Goal: Task Accomplishment & Management: Complete application form

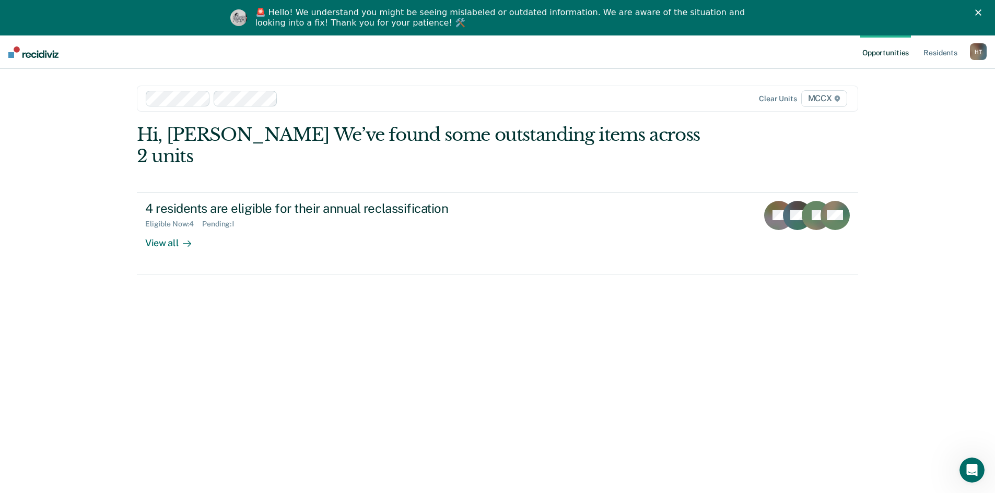
click at [808, 332] on div "Hi, [PERSON_NAME] We’ve found some outstanding items across 2 units 4 residents…" at bounding box center [497, 312] width 721 height 376
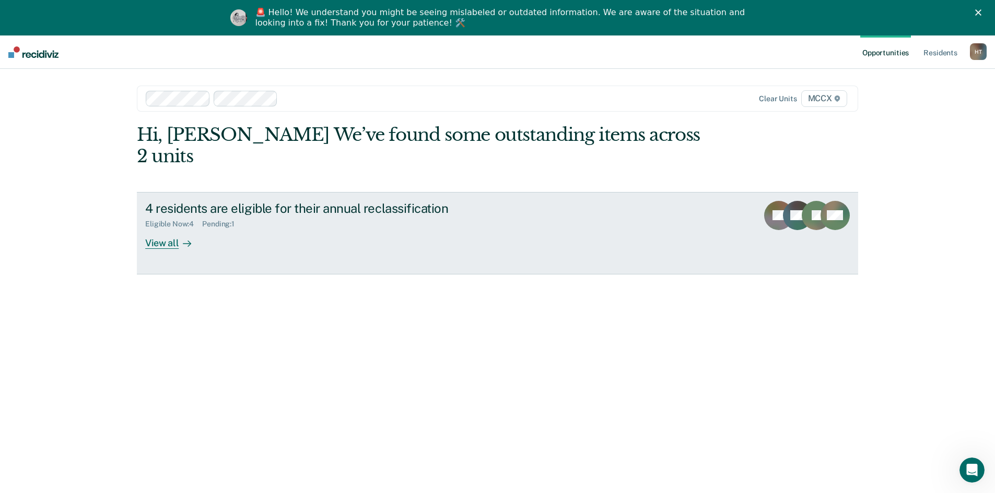
click at [173, 229] on div "View all" at bounding box center [174, 239] width 58 height 20
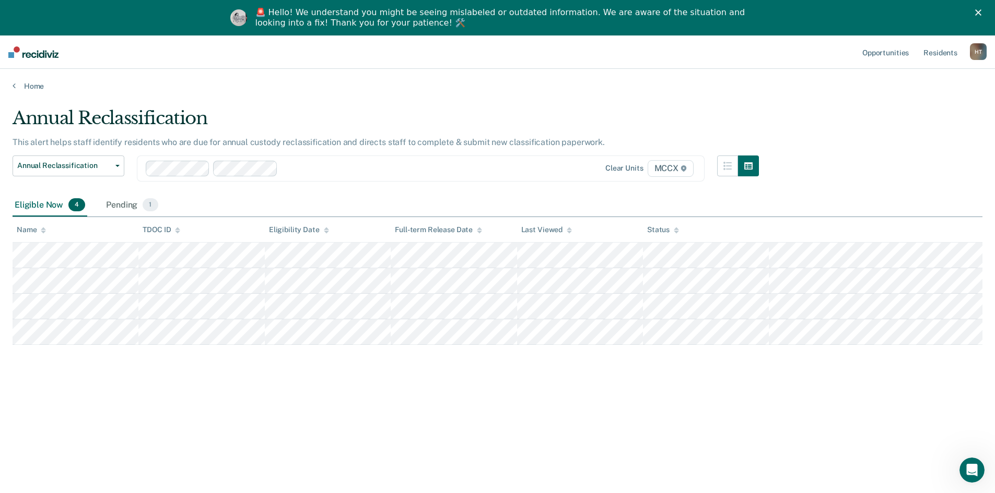
click at [190, 384] on div "Annual Reclassification This alert helps staff identify residents who are due f…" at bounding box center [497, 279] width 969 height 343
click at [125, 205] on div "Pending 1" at bounding box center [132, 205] width 56 height 23
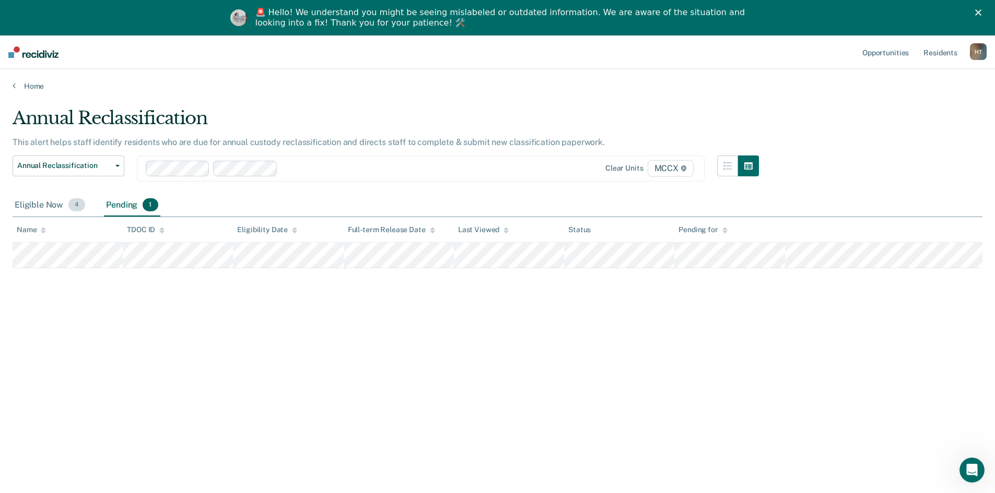
click at [50, 204] on div "Eligible Now 4" at bounding box center [50, 205] width 75 height 23
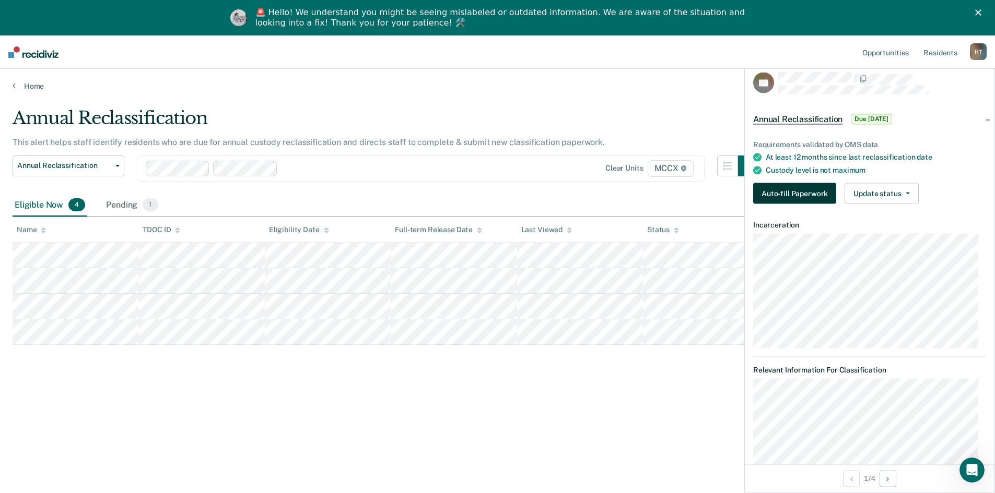
click at [789, 193] on button "Auto-fill Paperwork" at bounding box center [794, 193] width 83 height 21
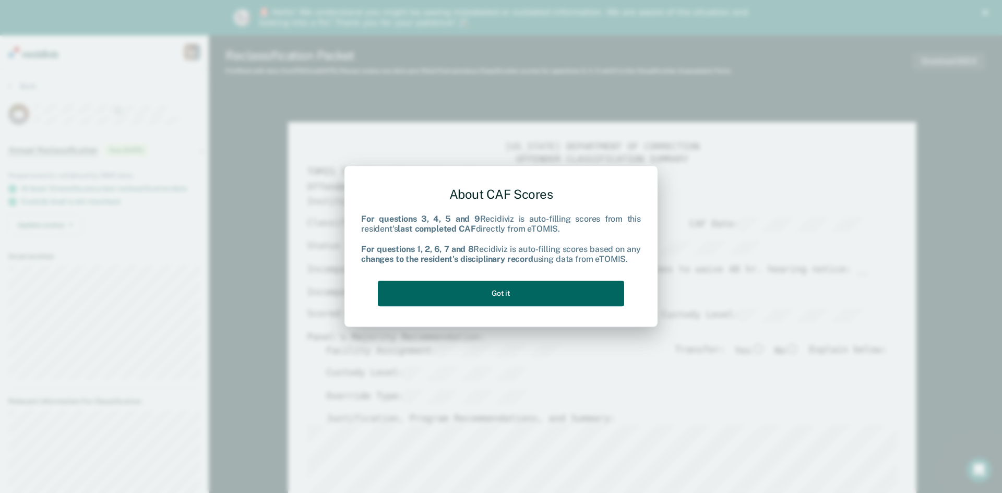
click at [510, 292] on button "Got it" at bounding box center [501, 294] width 246 height 26
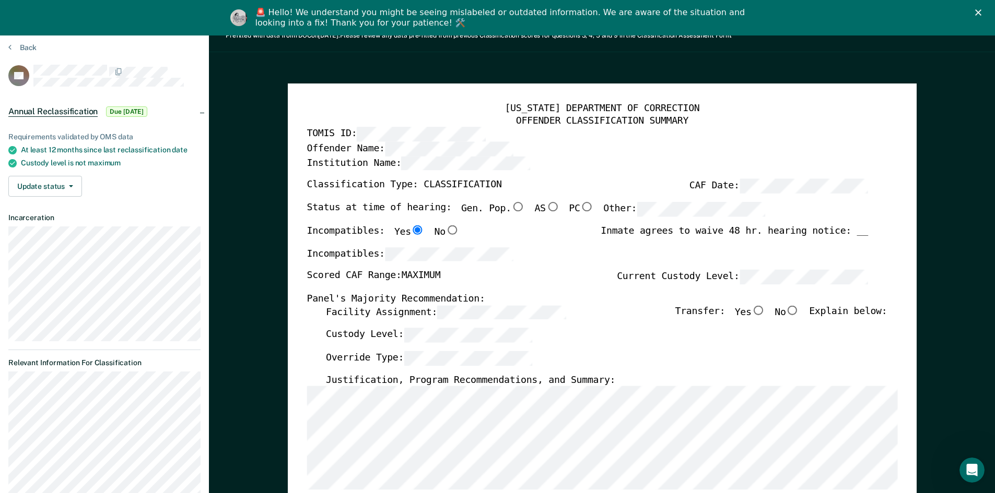
scroll to position [104, 0]
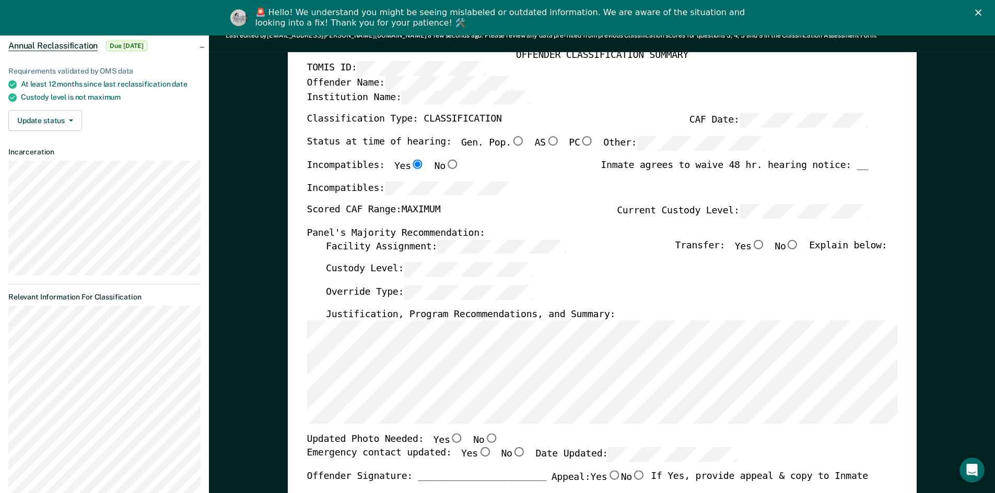
click at [798, 243] on input "No" at bounding box center [792, 244] width 14 height 9
type textarea "x"
radio input "true"
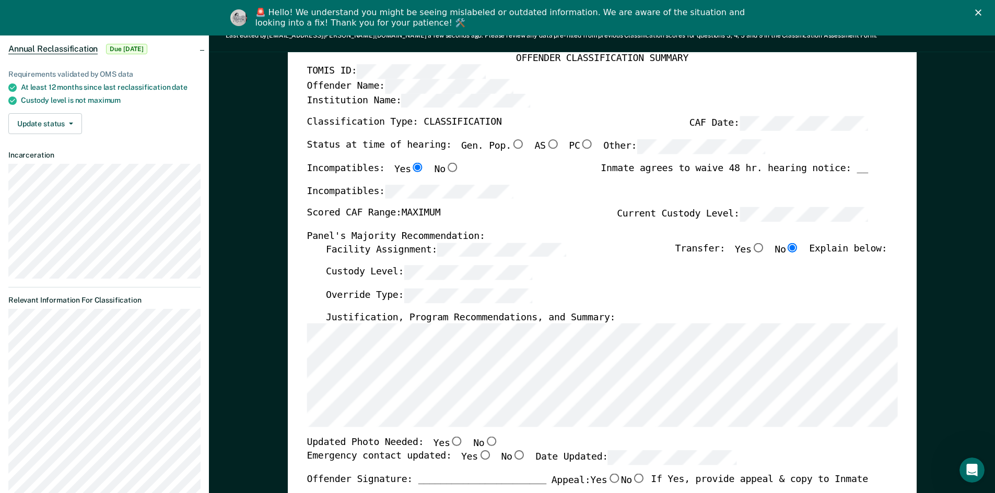
scroll to position [0, 0]
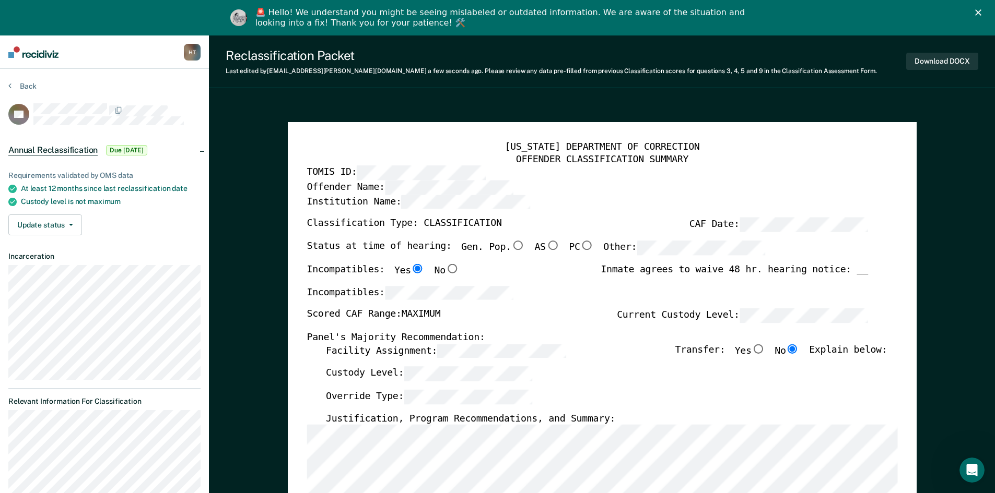
drag, startPoint x: 803, startPoint y: 169, endPoint x: 783, endPoint y: 192, distance: 30.7
click at [803, 169] on div "TOMIS ID:" at bounding box center [586, 173] width 561 height 15
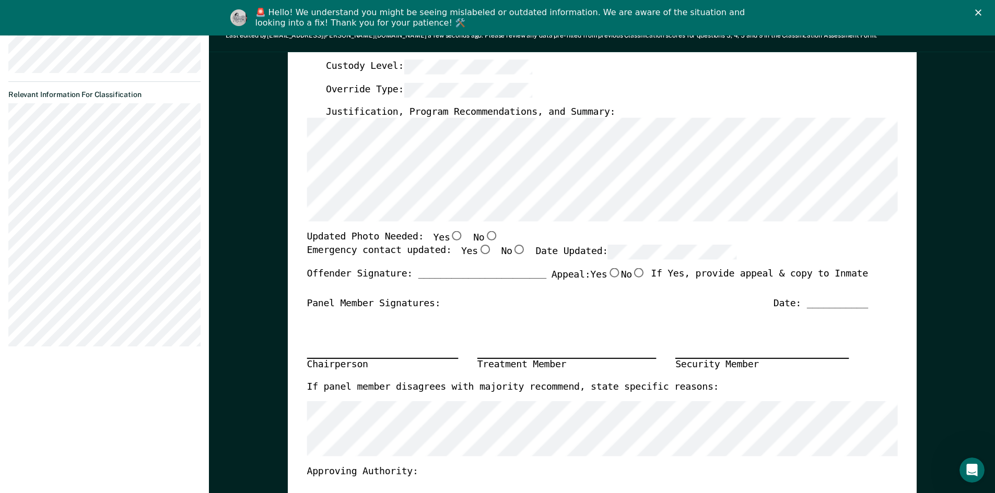
scroll to position [313, 0]
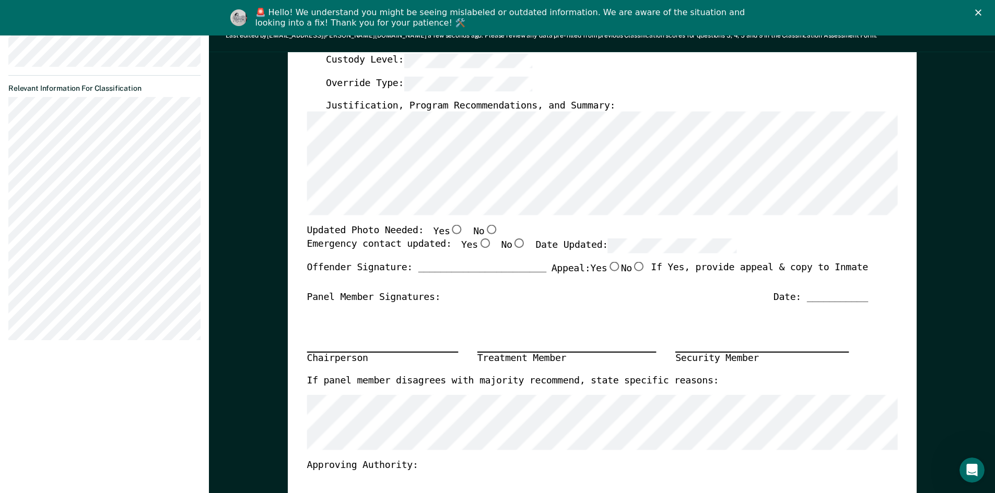
click at [449, 229] on input "Yes" at bounding box center [456, 229] width 14 height 9
type textarea "x"
radio input "true"
click at [477, 242] on input "Yes" at bounding box center [484, 243] width 14 height 9
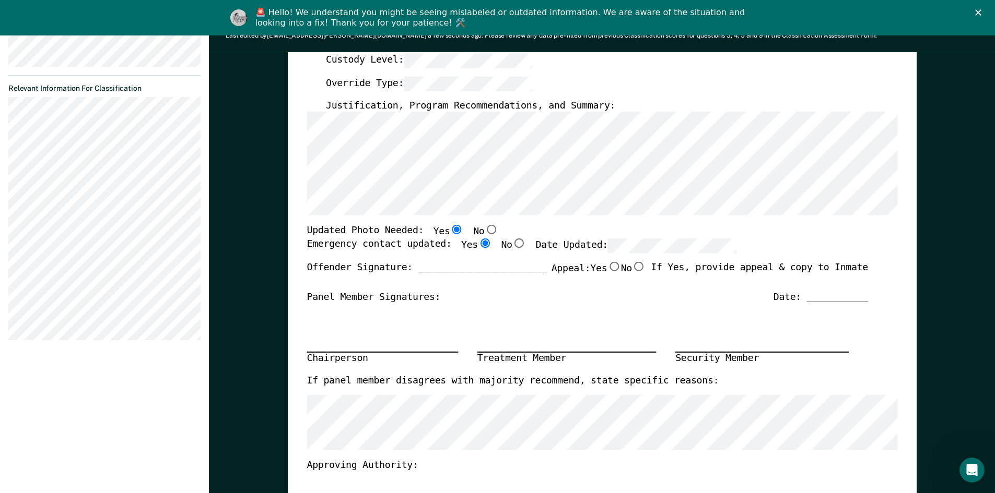
type textarea "x"
radio input "true"
click at [6, 277] on section "Back DT Annual Reclassification Due [DATE] Requirements validated by OMS data A…" at bounding box center [104, 59] width 209 height 606
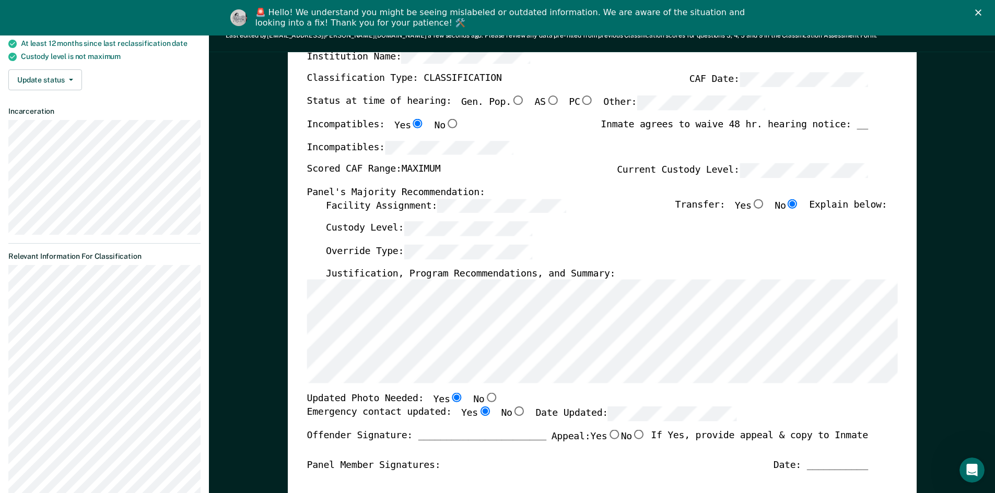
scroll to position [0, 0]
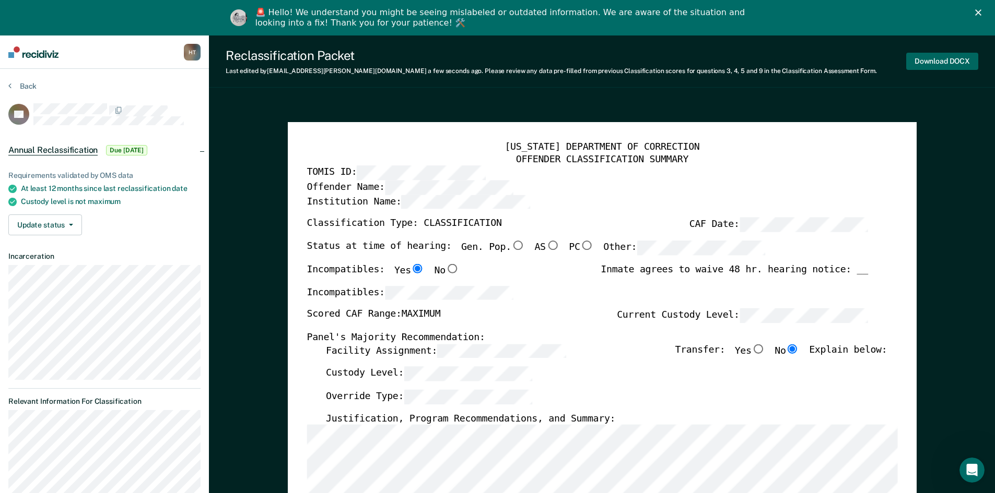
click at [937, 57] on button "Download DOCX" at bounding box center [942, 61] width 72 height 17
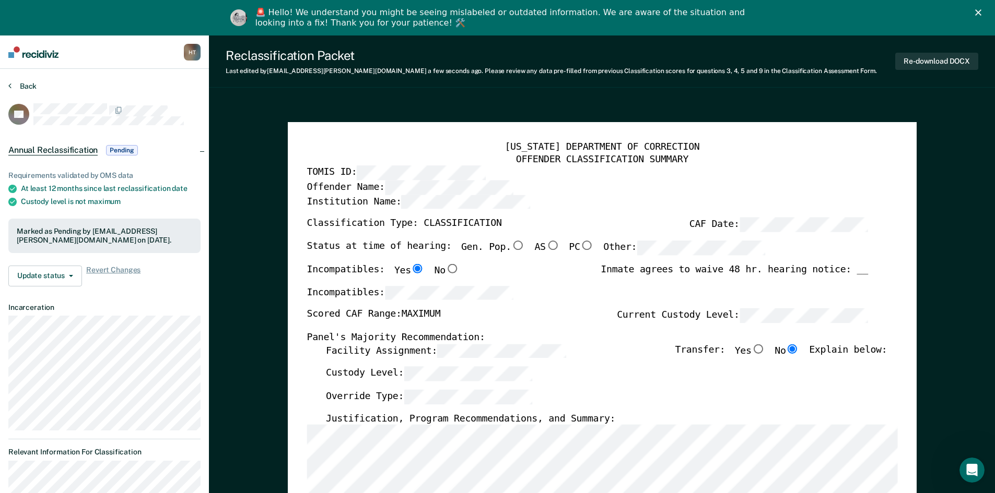
click at [17, 86] on button "Back" at bounding box center [22, 85] width 28 height 9
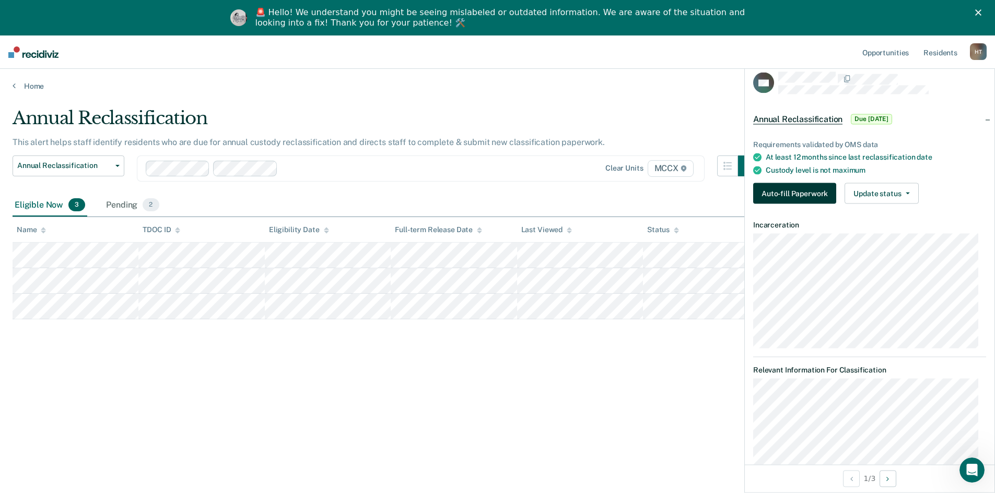
click at [796, 194] on button "Auto-fill Paperwork" at bounding box center [794, 193] width 83 height 21
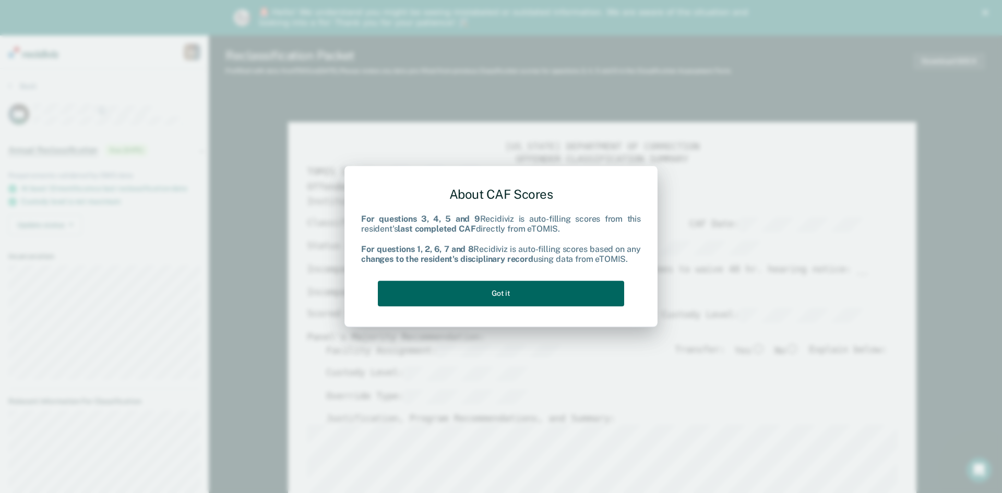
click at [519, 295] on button "Got it" at bounding box center [501, 294] width 246 height 26
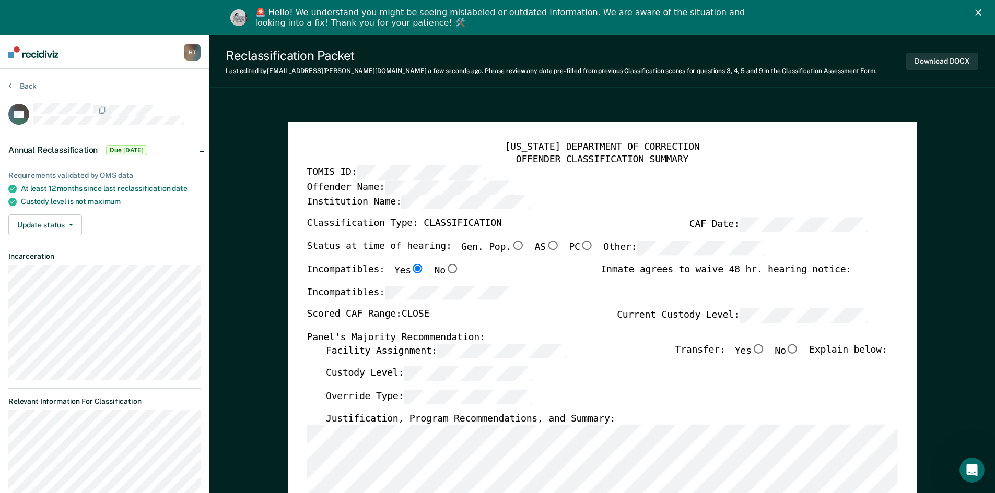
click at [799, 348] on input "No" at bounding box center [792, 348] width 14 height 9
type textarea "x"
radio input "true"
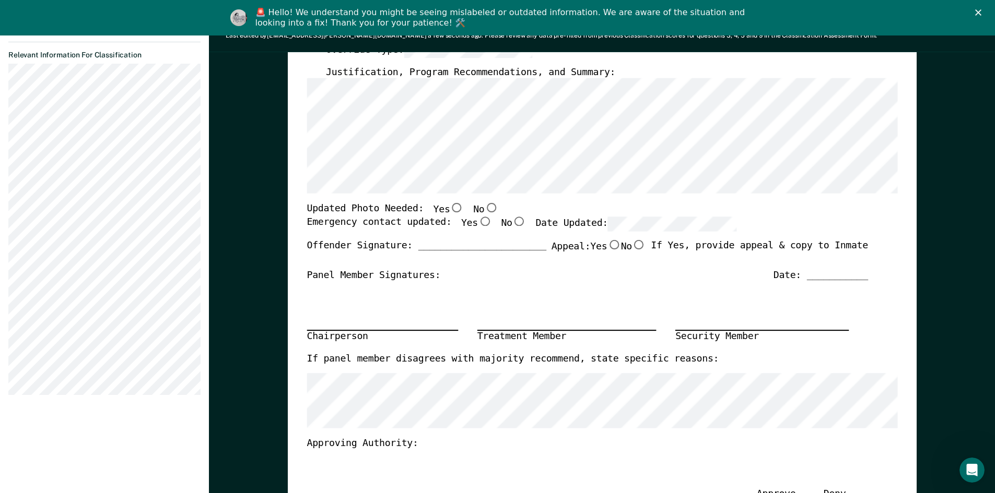
scroll to position [365, 0]
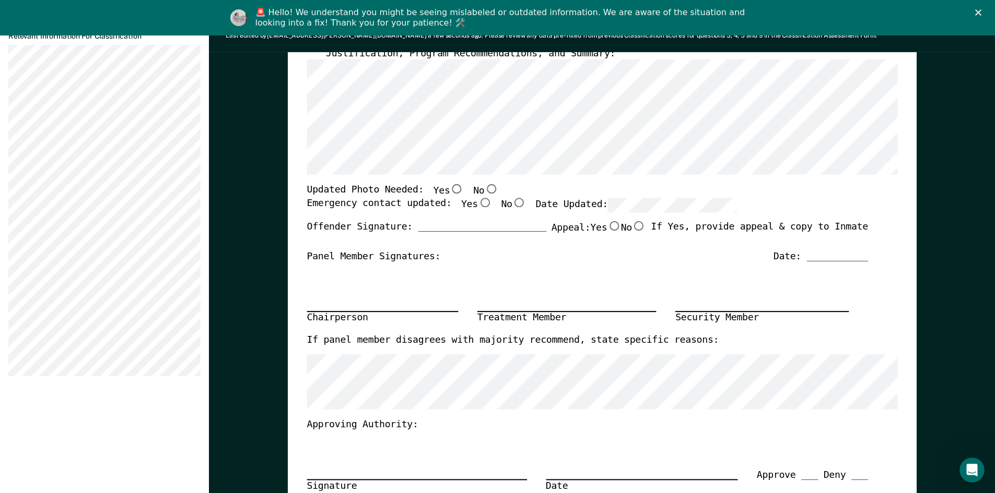
click at [449, 188] on input "Yes" at bounding box center [456, 189] width 14 height 9
type textarea "x"
radio input "true"
click at [477, 202] on input "Yes" at bounding box center [484, 202] width 14 height 9
type textarea "x"
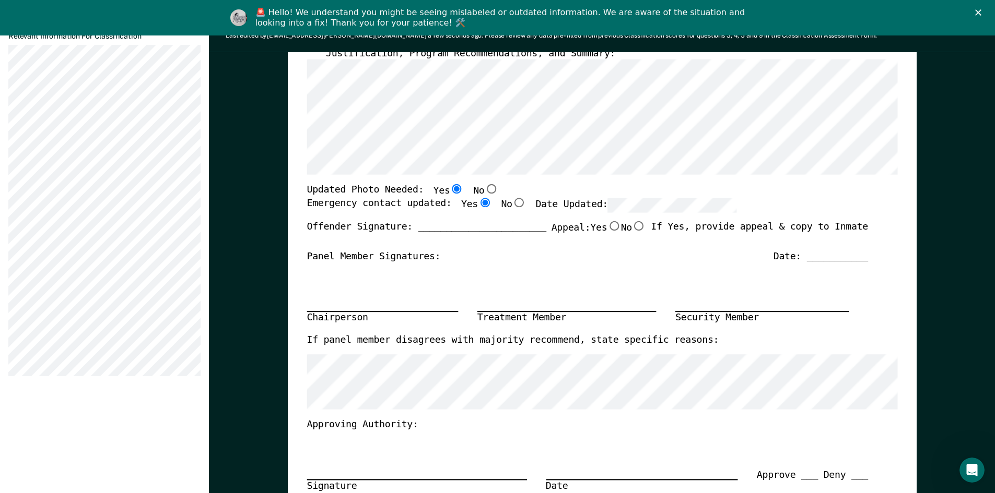
radio input "true"
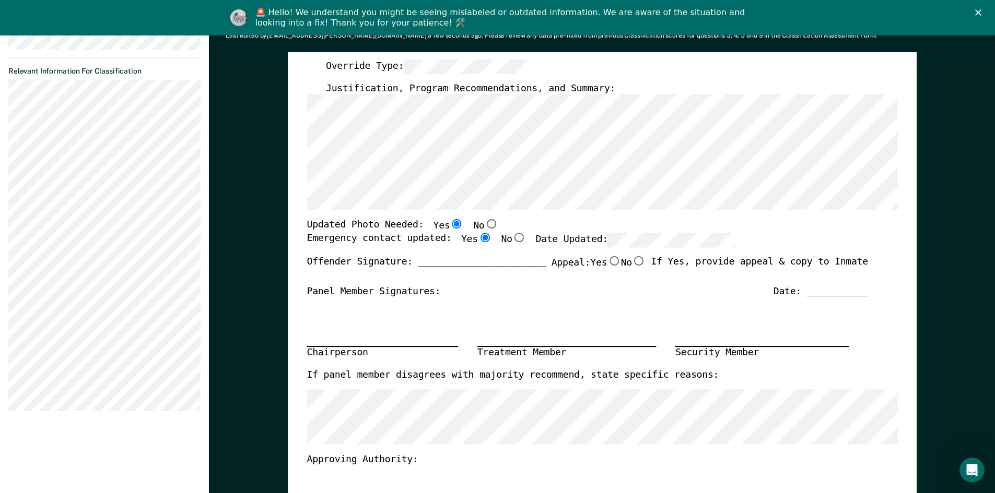
scroll to position [313, 0]
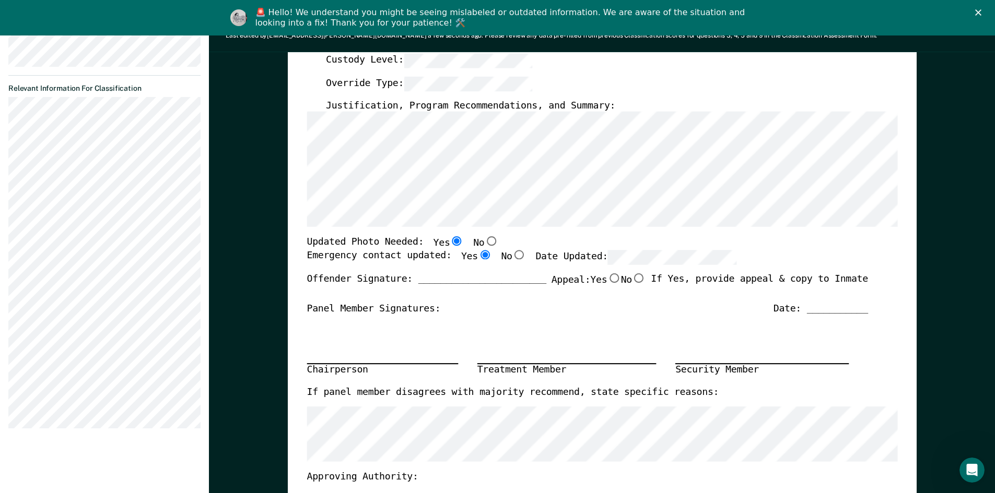
click at [6, 204] on section "Back DH Annual Reclassification Due [DATE] Requirements validated by OMS data A…" at bounding box center [104, 103] width 209 height 694
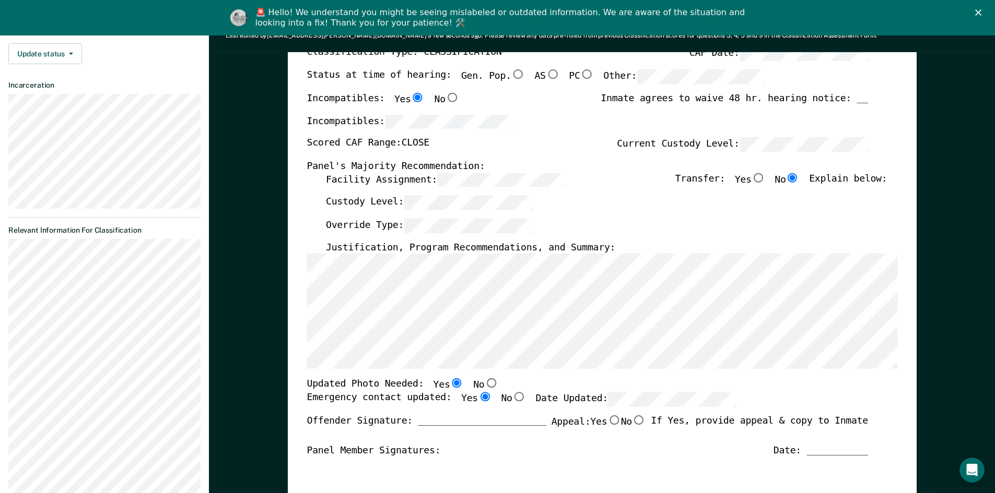
scroll to position [261, 0]
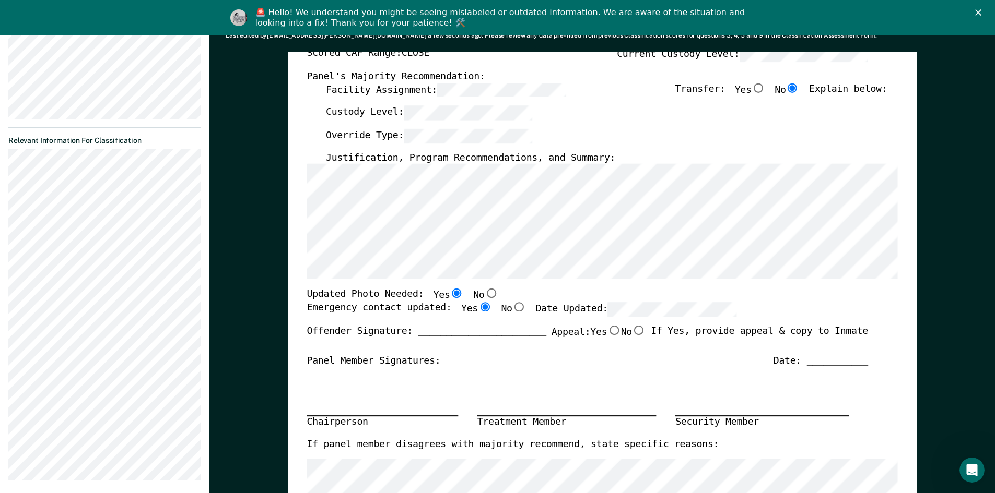
click at [7, 198] on section "Back DH Annual Reclassification Due [DATE] Requirements validated by OMS data A…" at bounding box center [104, 155] width 209 height 694
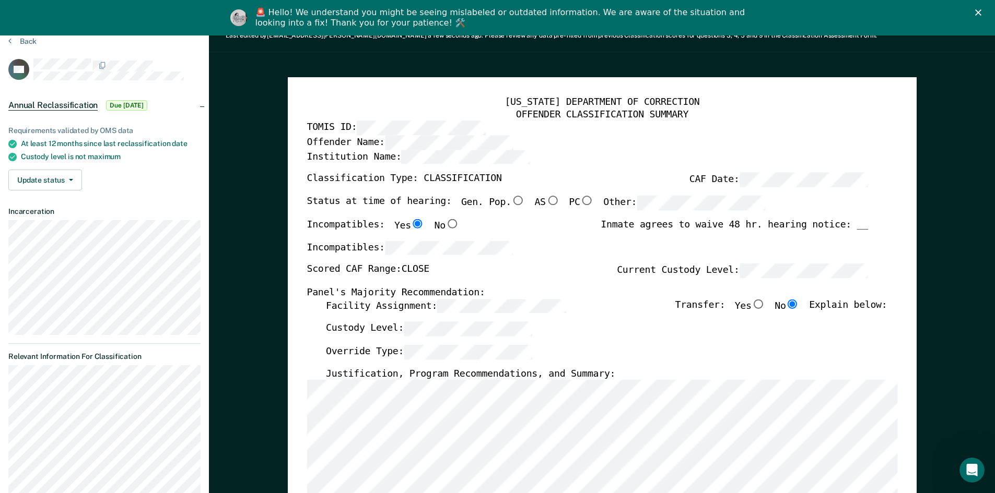
scroll to position [0, 0]
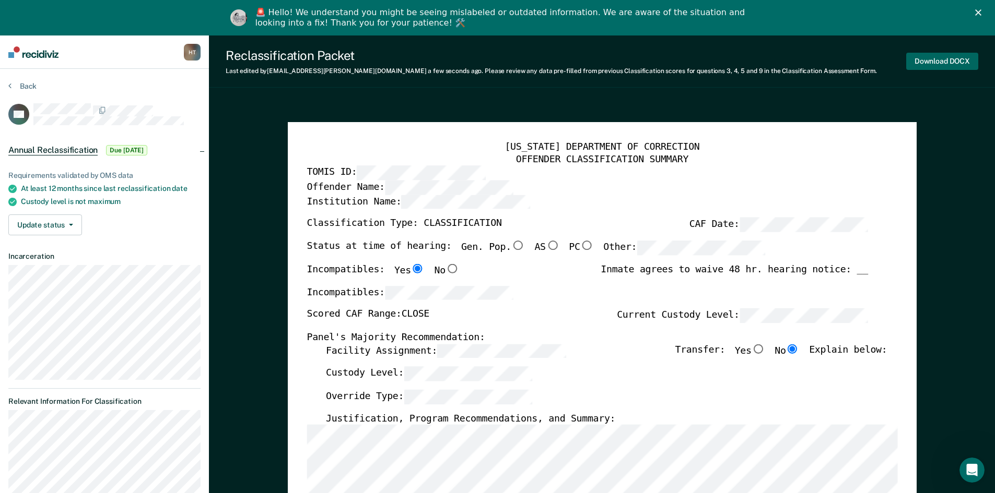
click at [933, 63] on button "Download DOCX" at bounding box center [942, 61] width 72 height 17
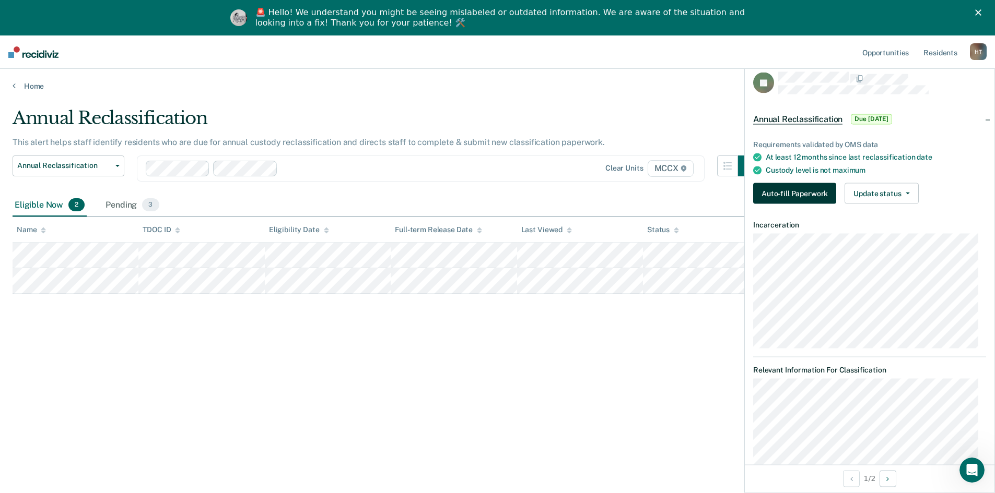
click at [786, 191] on button "Auto-fill Paperwork" at bounding box center [794, 193] width 83 height 21
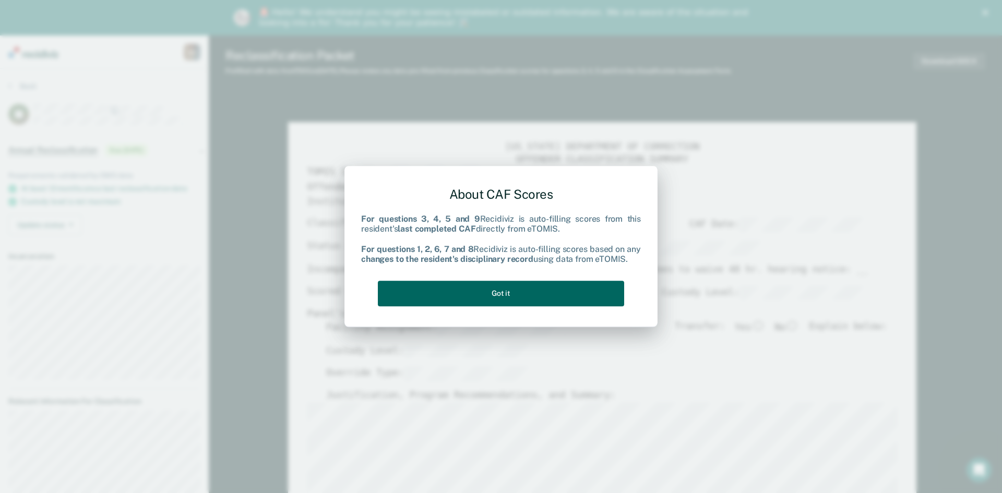
click at [504, 289] on button "Got it" at bounding box center [501, 294] width 246 height 26
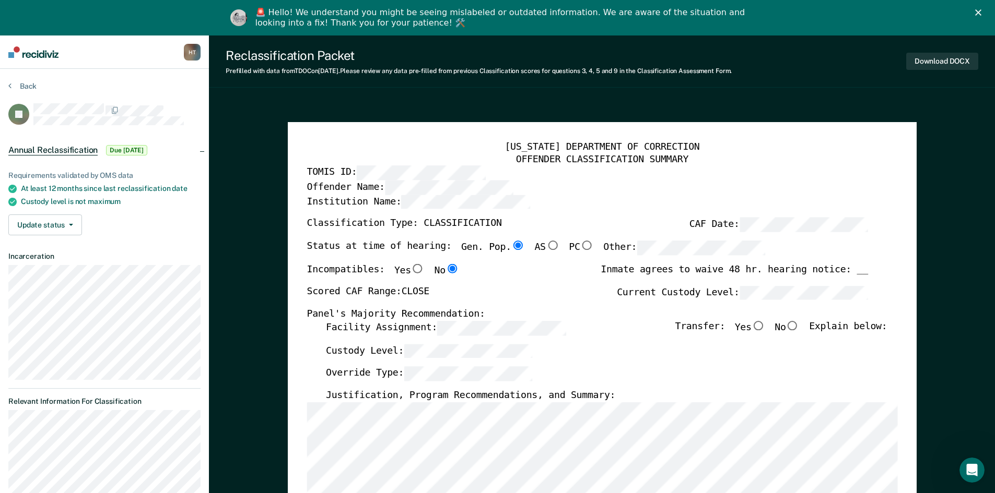
drag, startPoint x: 500, startPoint y: 245, endPoint x: 496, endPoint y: 249, distance: 5.5
click at [511, 249] on input "Gen. Pop." at bounding box center [518, 245] width 14 height 9
type textarea "x"
radio input "false"
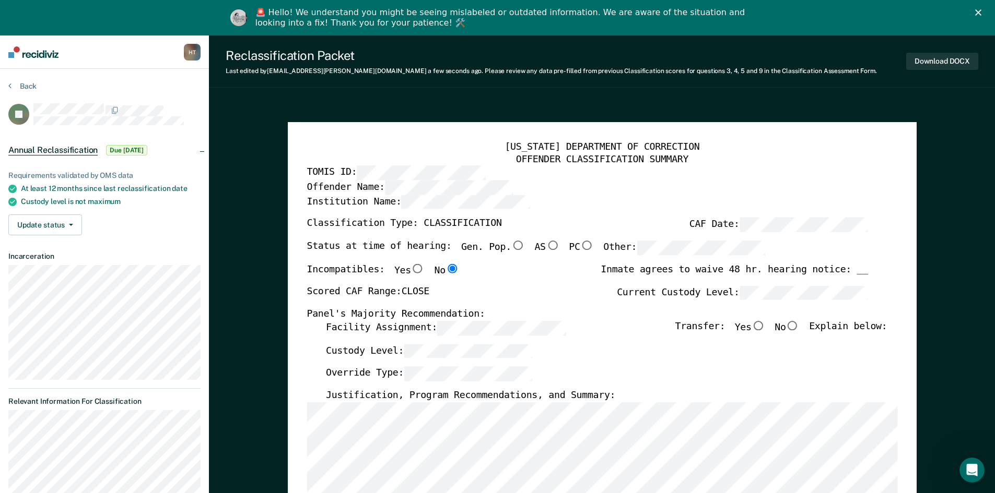
click at [511, 245] on input "Gen. Pop." at bounding box center [518, 245] width 14 height 9
type textarea "x"
radio input "true"
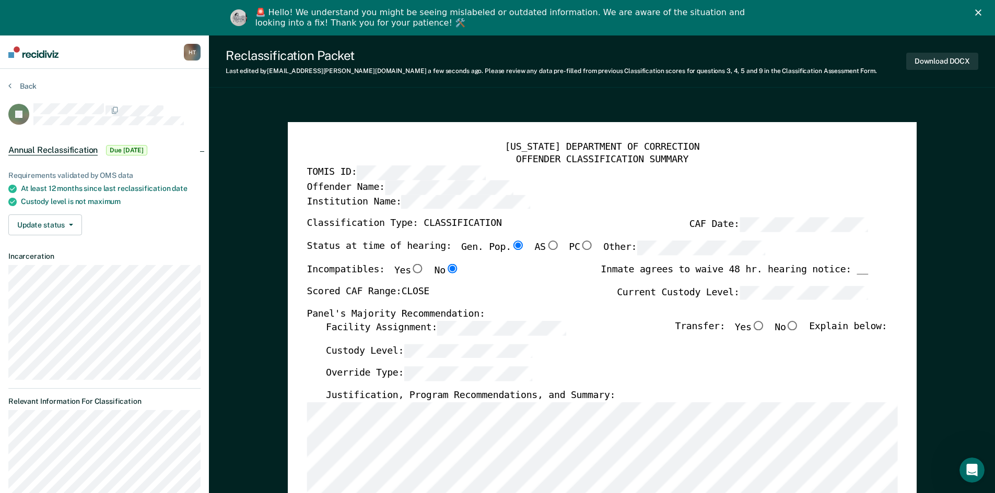
type textarea "x"
radio input "false"
click at [799, 325] on input "No" at bounding box center [792, 325] width 14 height 9
type textarea "x"
radio input "true"
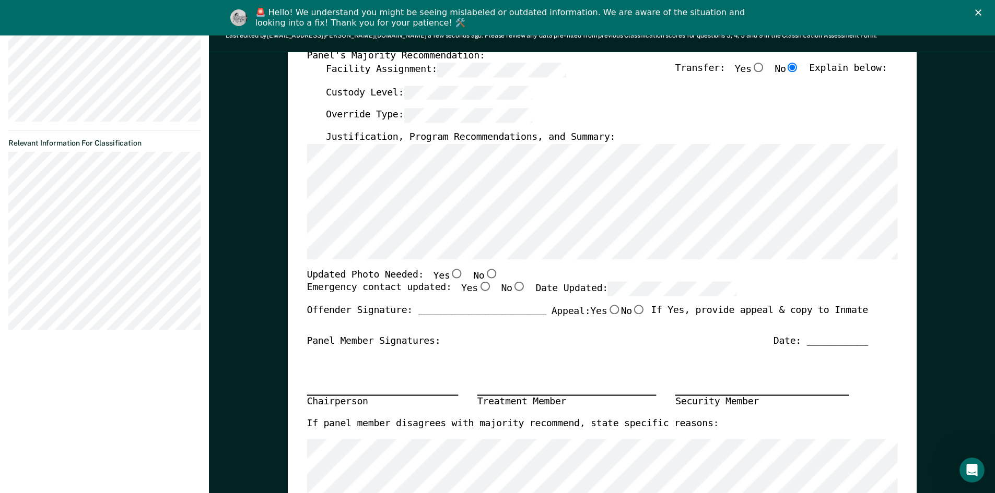
scroll to position [261, 0]
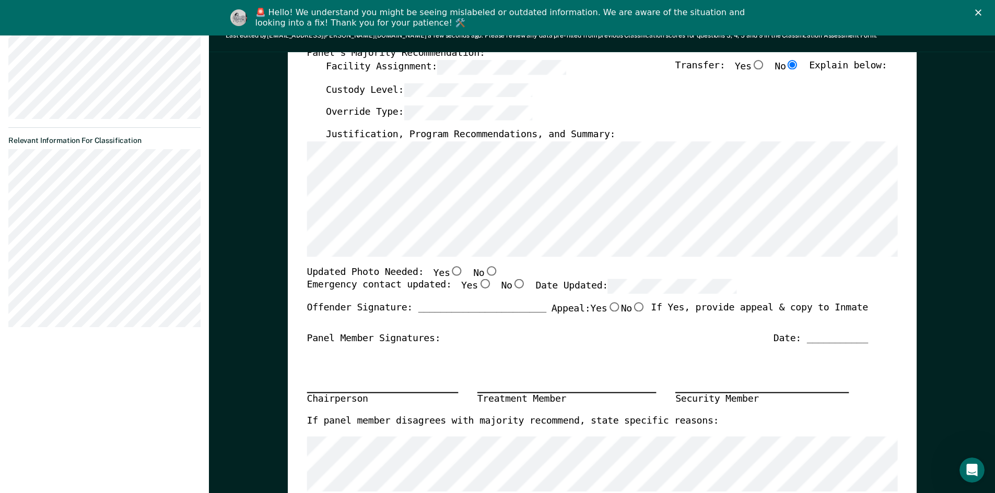
click at [449, 272] on input "Yes" at bounding box center [456, 270] width 14 height 9
type textarea "x"
radio input "true"
click at [477, 285] on input "Yes" at bounding box center [484, 283] width 14 height 9
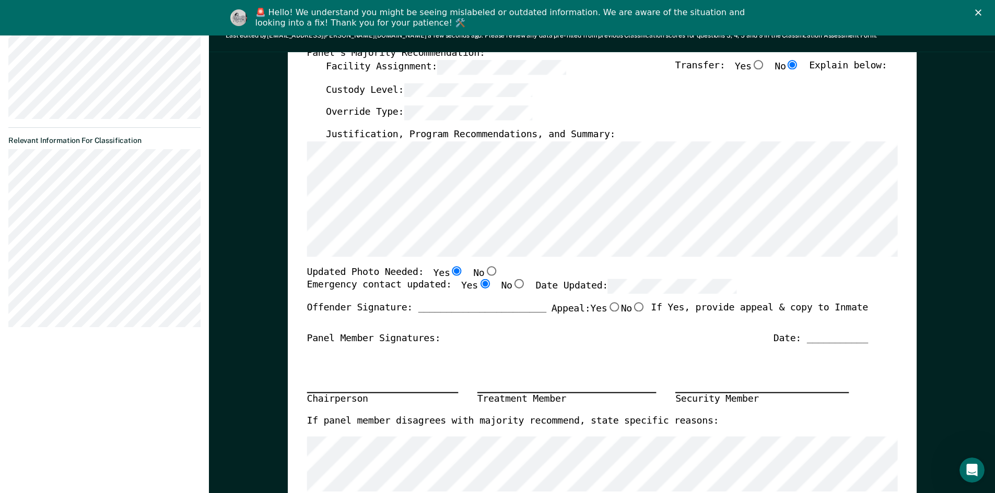
type textarea "x"
radio input "true"
click at [823, 339] on div "Date: ___________" at bounding box center [820, 339] width 94 height 13
click at [822, 338] on div "Date: ___________" at bounding box center [820, 339] width 94 height 13
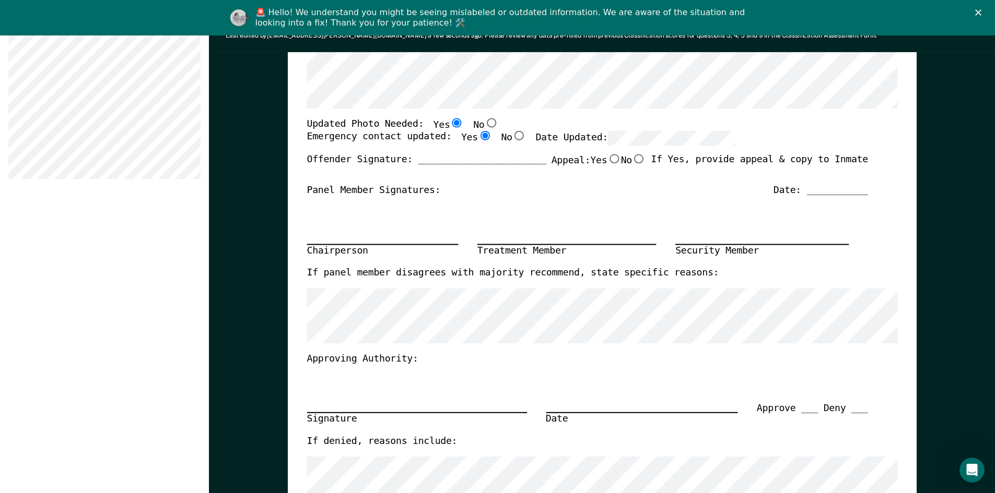
scroll to position [209, 0]
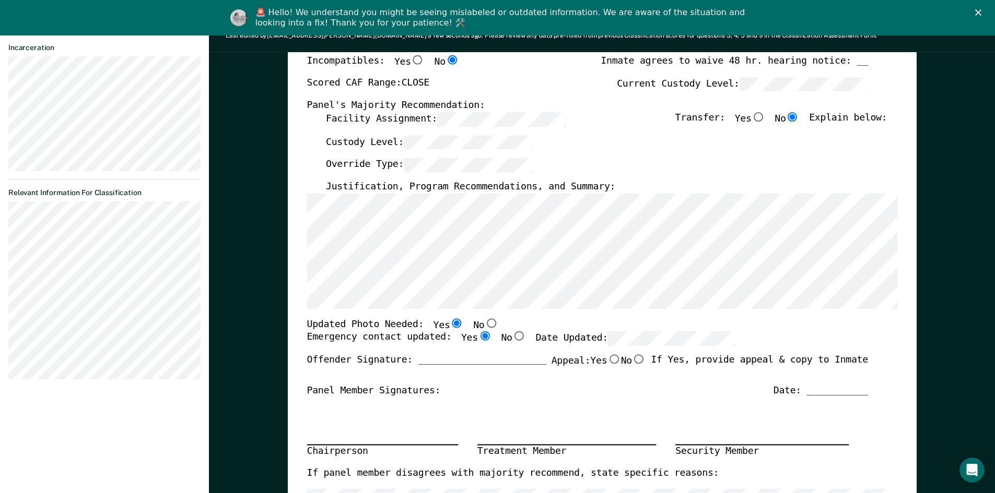
click at [7, 218] on section "Back JT Annual Reclassification Due [DATE] Requirements validated by OMS data A…" at bounding box center [104, 130] width 209 height 540
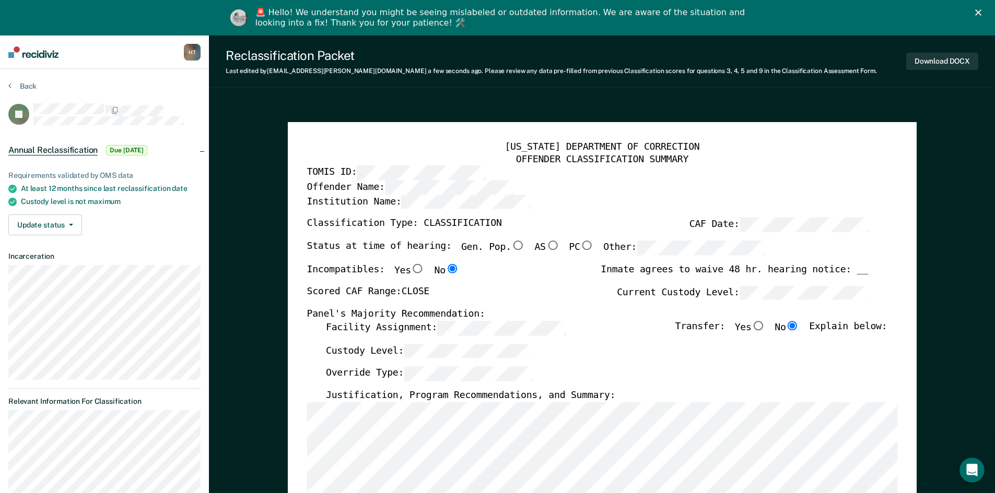
scroll to position [261, 0]
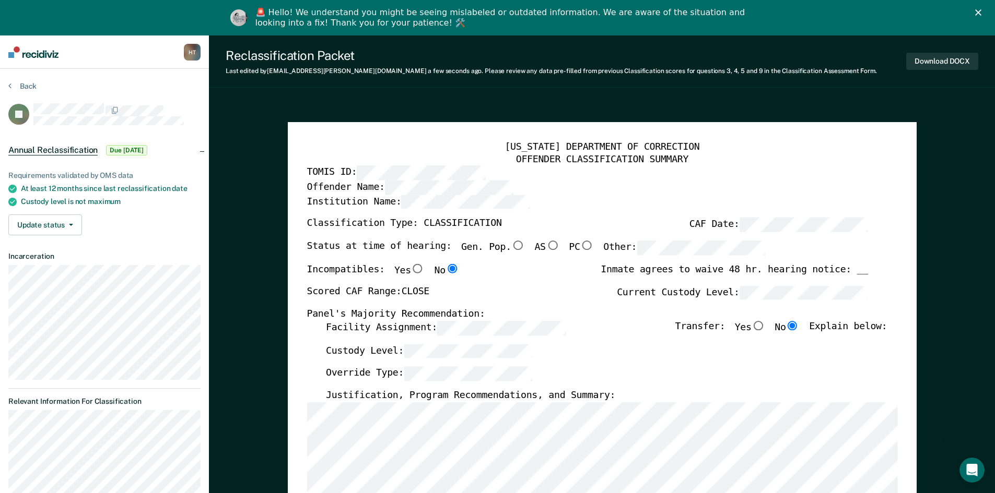
scroll to position [104, 0]
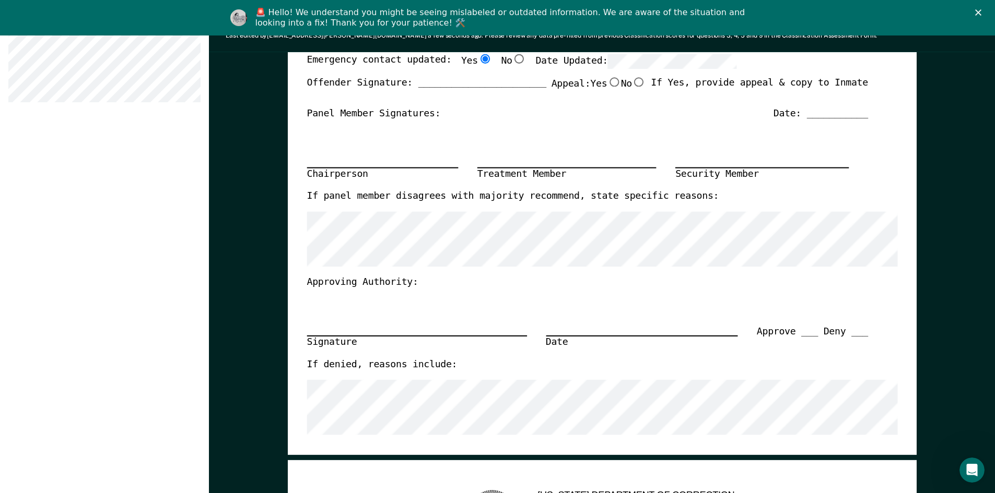
scroll to position [261, 0]
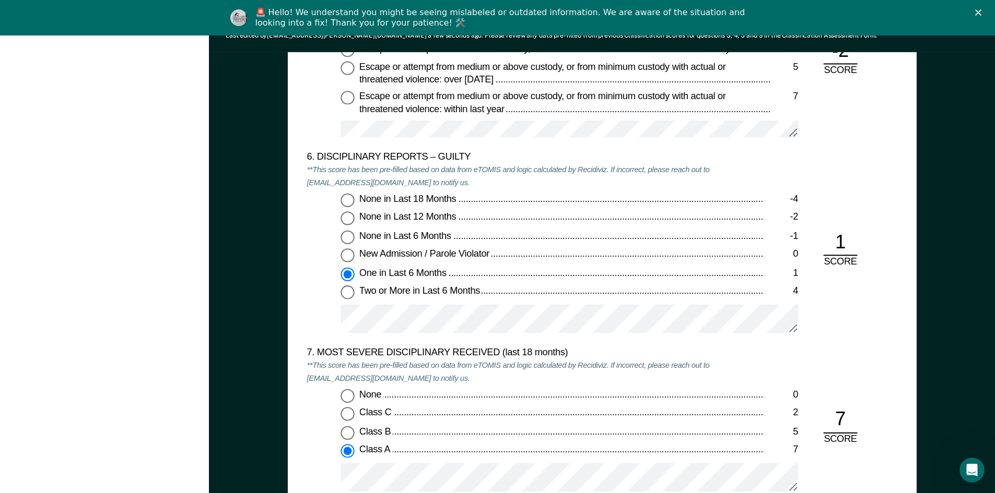
scroll to position [1879, 0]
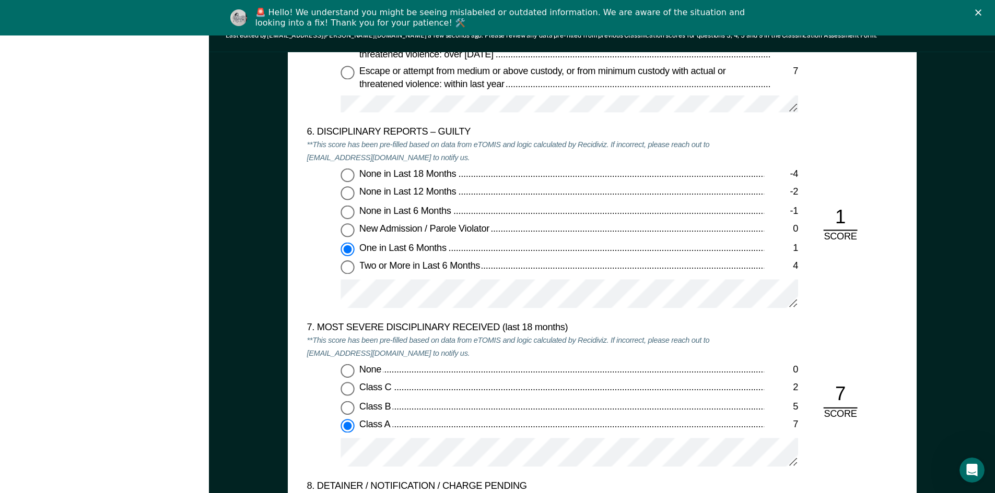
click at [841, 160] on div "6. DISCIPLINARY REPORTS – GUILTY **This score has been pre-filled based on data…" at bounding box center [601, 224] width 590 height 196
click at [345, 248] on input "One in Last 6 Months 1" at bounding box center [347, 249] width 14 height 14
click at [347, 193] on input "None in Last 12 Months -2" at bounding box center [347, 194] width 14 height 14
type textarea "x"
radio input "true"
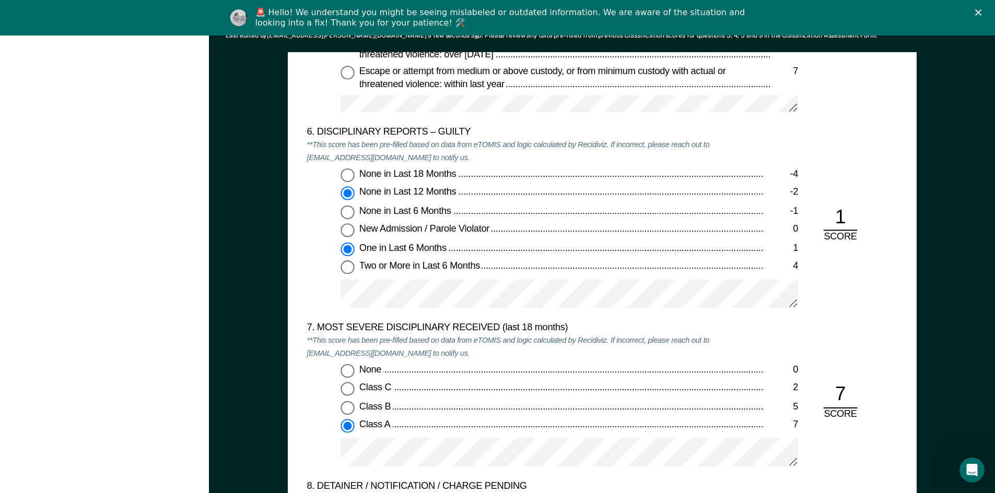
radio input "false"
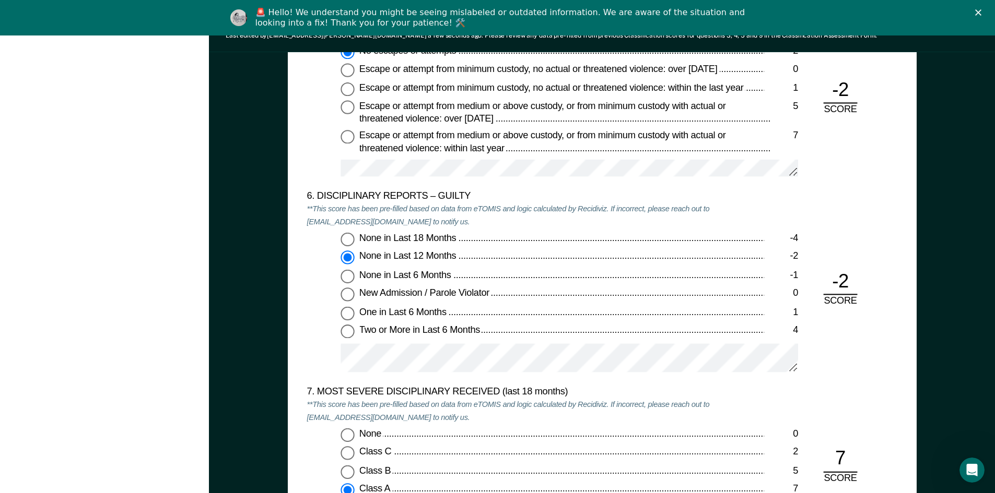
scroll to position [1827, 0]
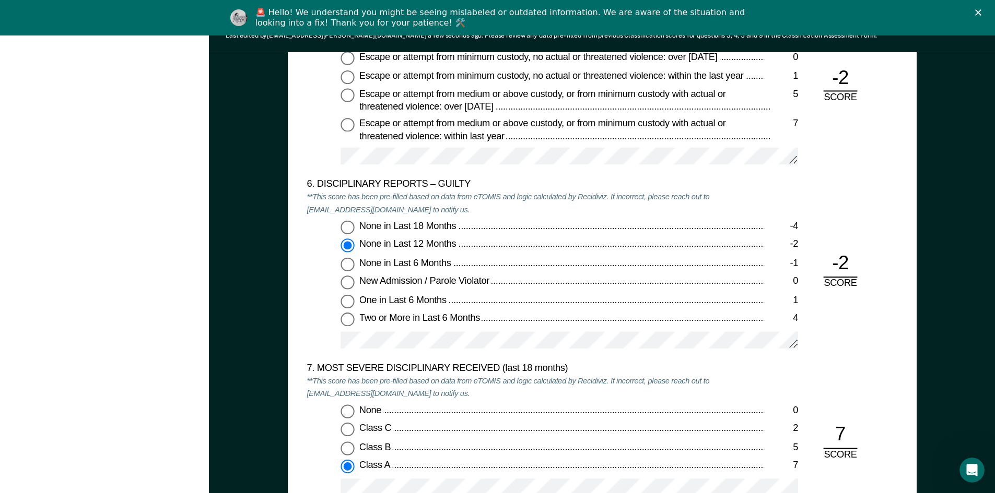
click at [866, 192] on div "6. DISCIPLINARY REPORTS – GUILTY **This score has been pre-filled based on data…" at bounding box center [601, 271] width 590 height 184
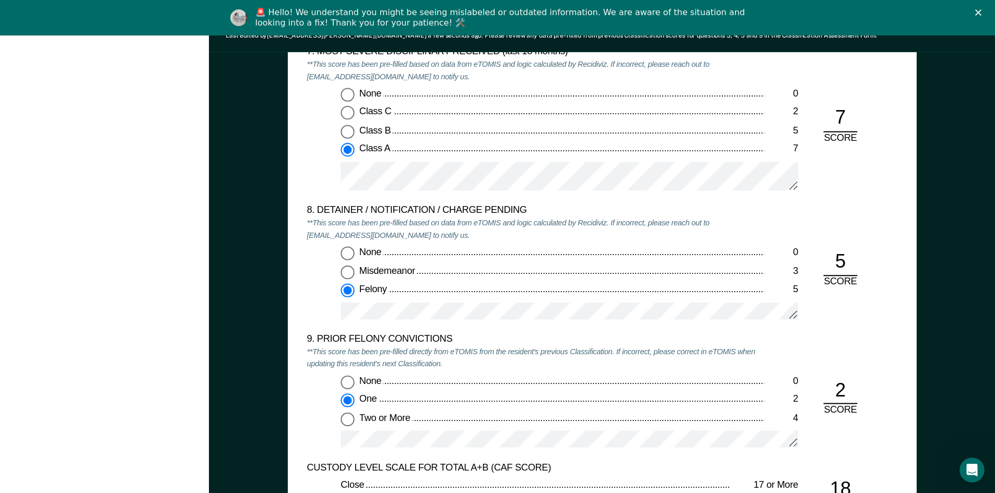
scroll to position [2193, 0]
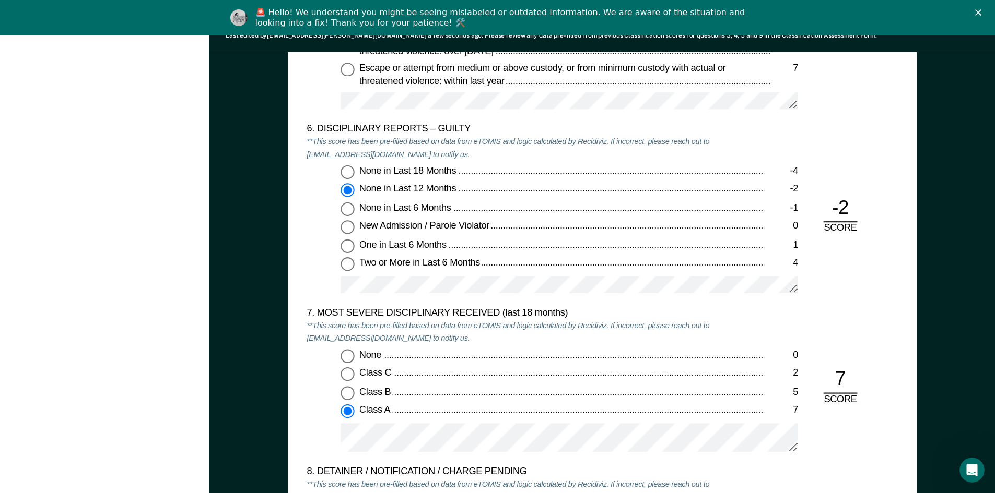
scroll to position [1879, 0]
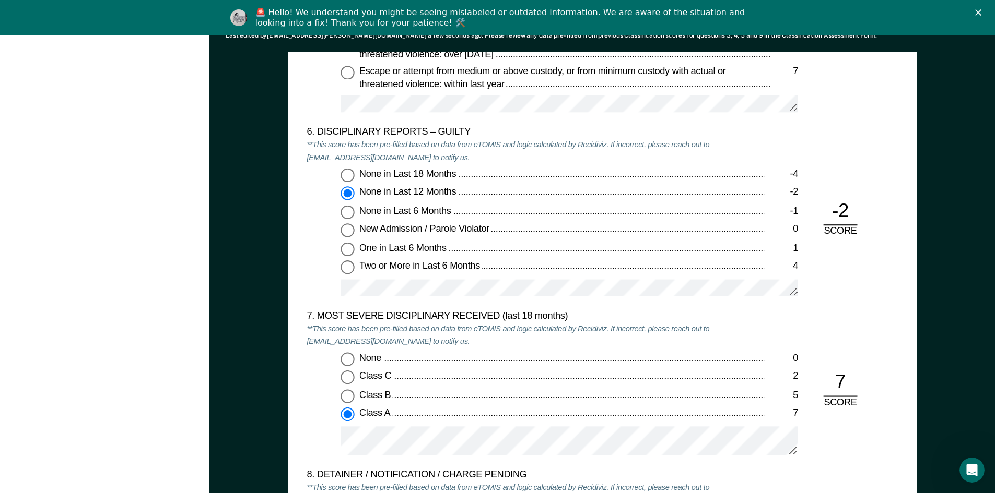
click at [896, 281] on div "6. DISCIPLINARY REPORTS – GUILTY **This score has been pre-filled based on data…" at bounding box center [601, 218] width 590 height 184
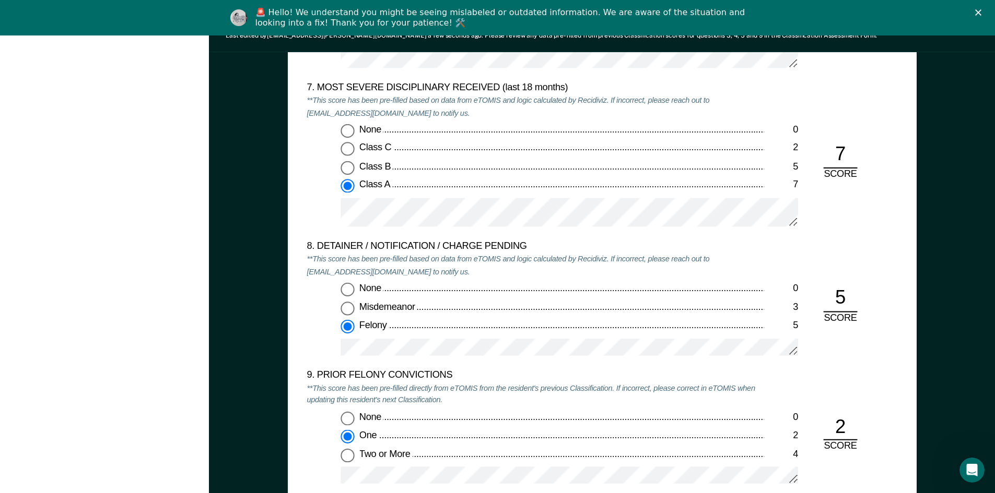
scroll to position [2193, 0]
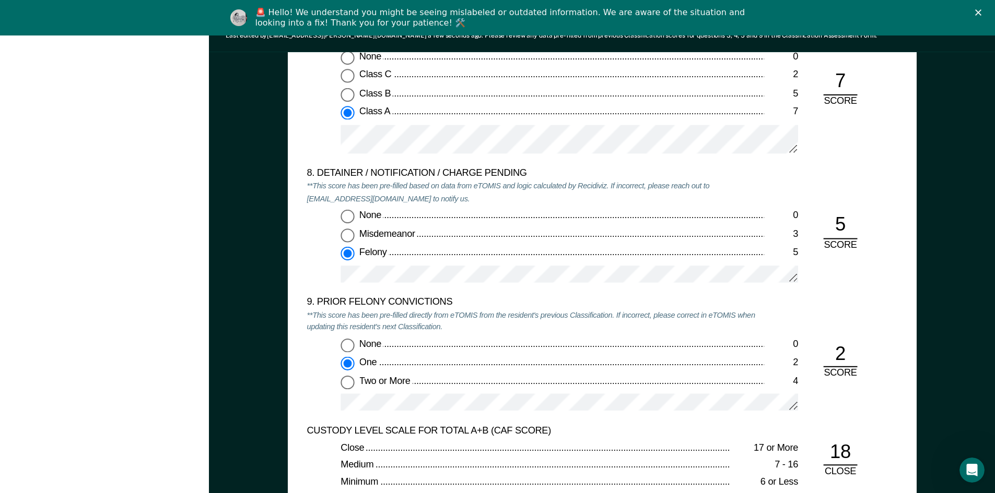
click at [854, 309] on div "9. PRIOR FELONY CONVICTIONS **This score has been pre-filled directly from eTOM…" at bounding box center [601, 361] width 590 height 128
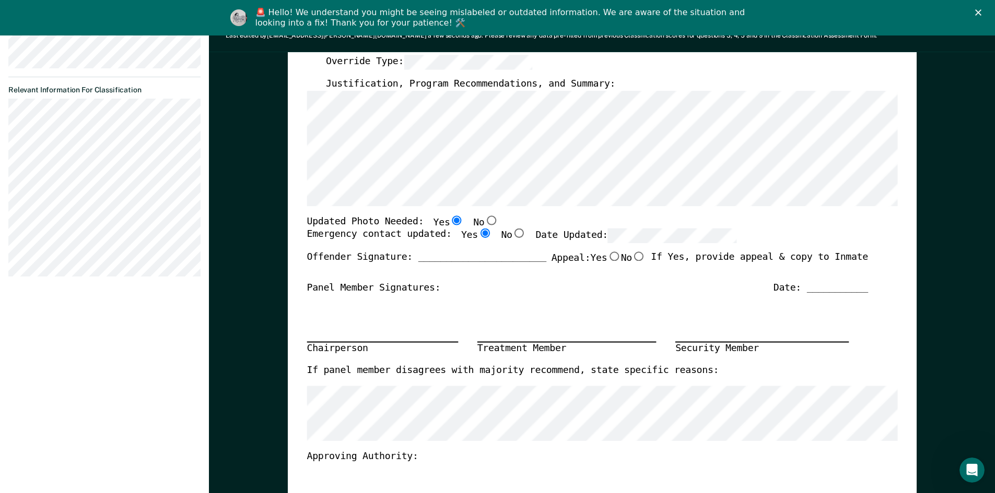
scroll to position [313, 0]
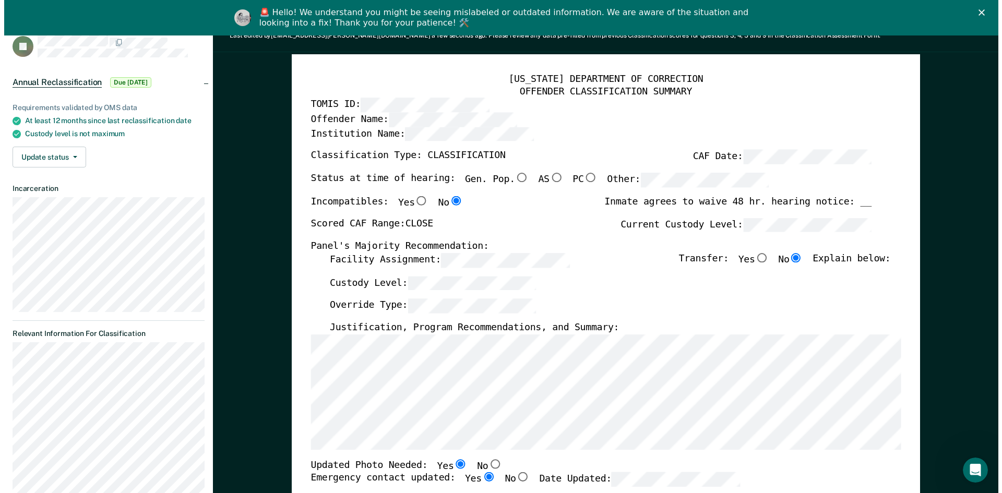
scroll to position [0, 0]
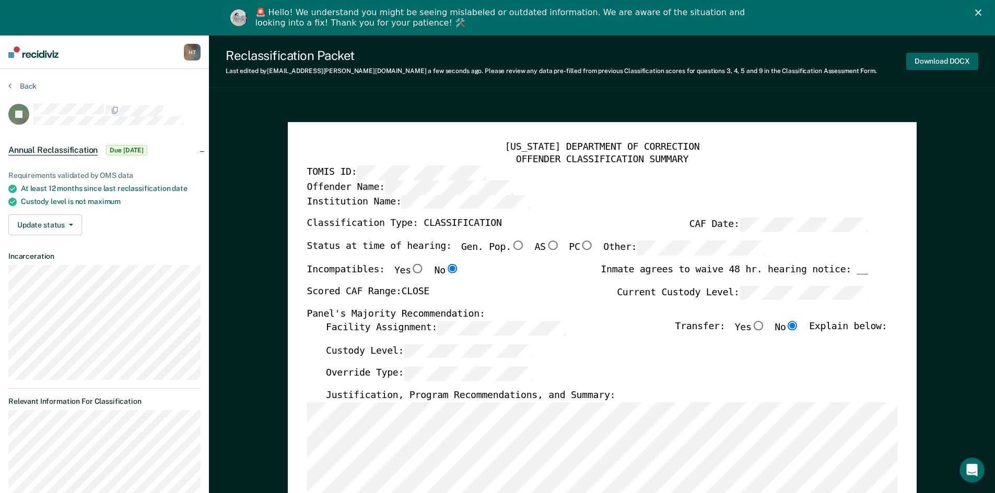
click at [930, 57] on button "Download DOCX" at bounding box center [942, 61] width 72 height 17
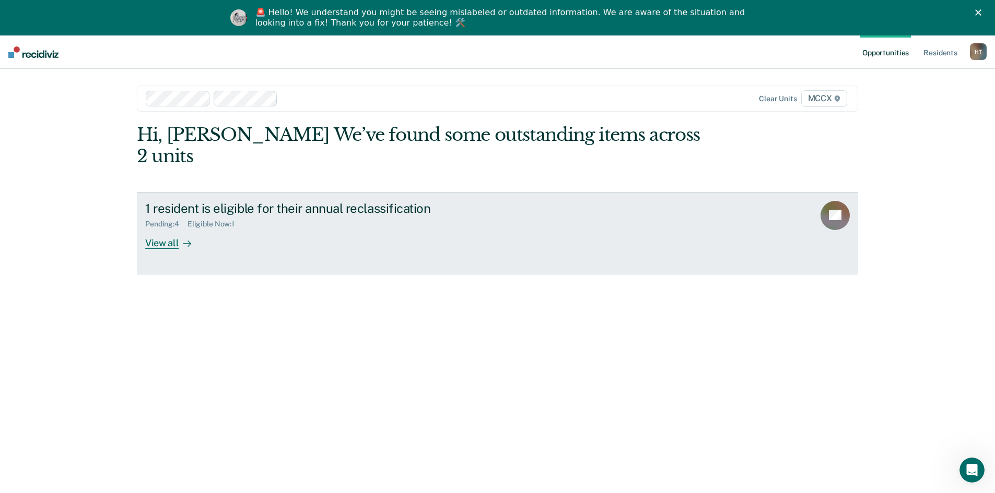
click at [159, 229] on div "View all" at bounding box center [174, 239] width 58 height 20
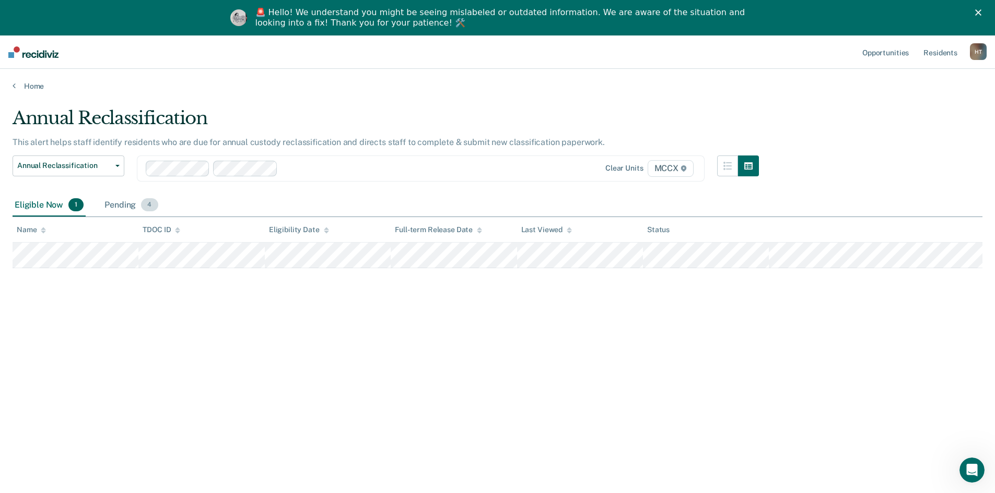
click at [127, 207] on div "Pending 4" at bounding box center [130, 205] width 57 height 23
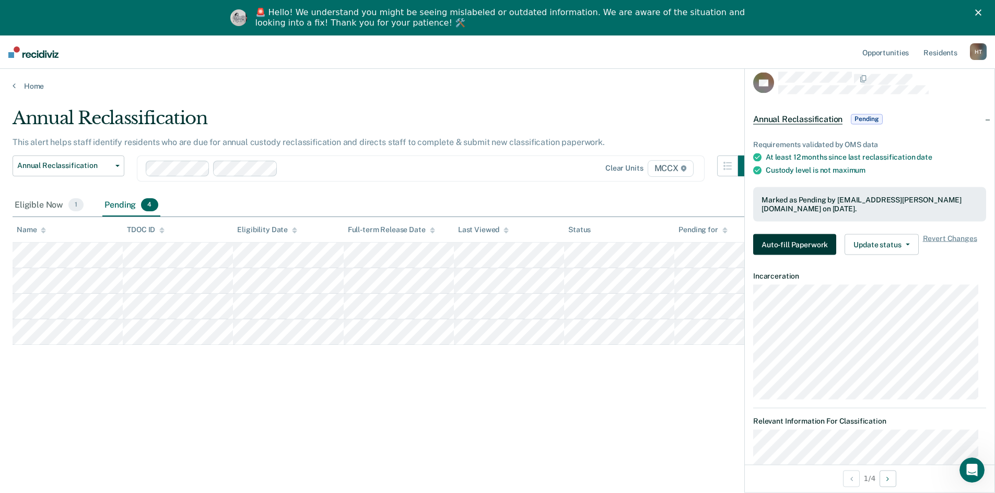
click at [806, 243] on button "Auto-fill Paperwork" at bounding box center [794, 244] width 83 height 21
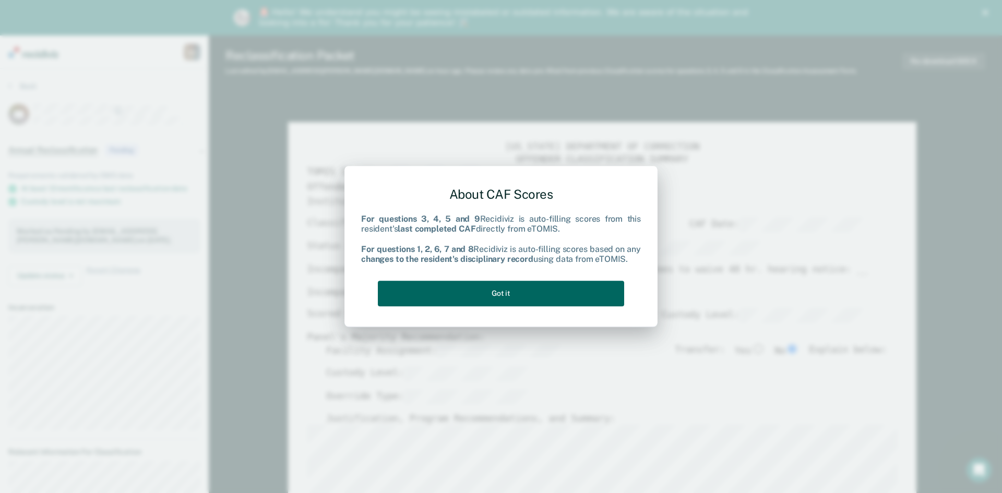
click at [532, 294] on button "Got it" at bounding box center [501, 294] width 246 height 26
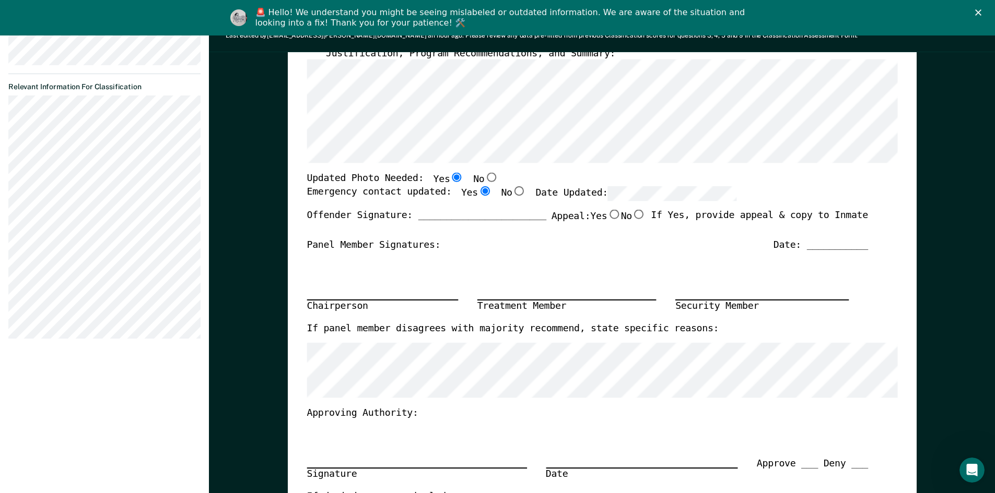
type textarea "x"
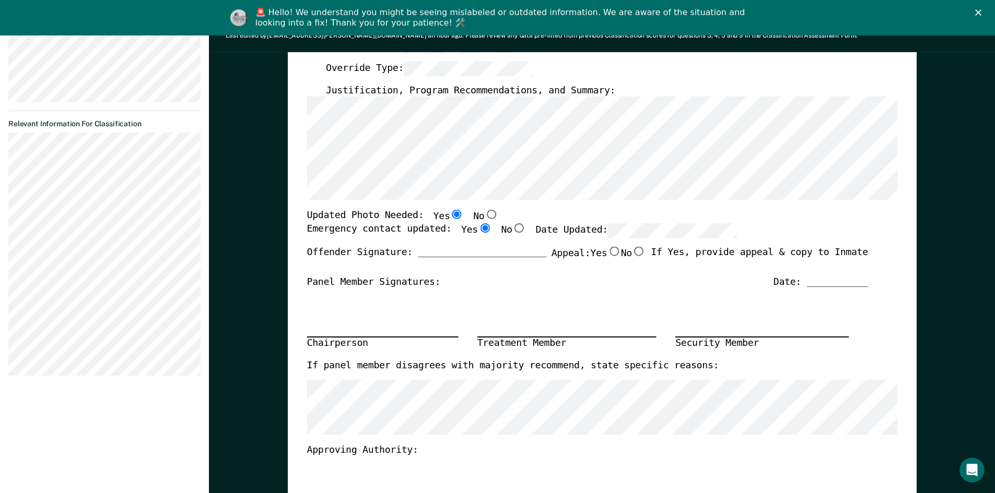
scroll to position [261, 0]
